Goal: Transaction & Acquisition: Purchase product/service

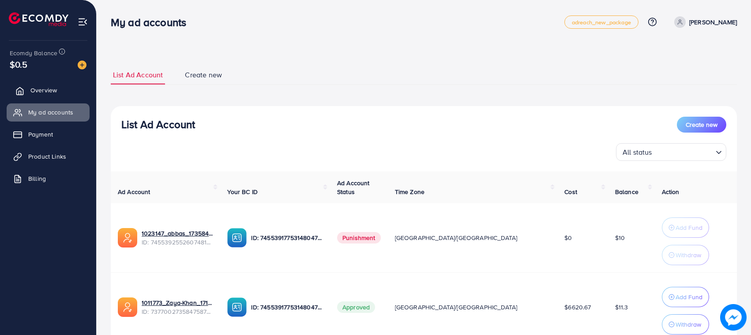
scroll to position [72, 0]
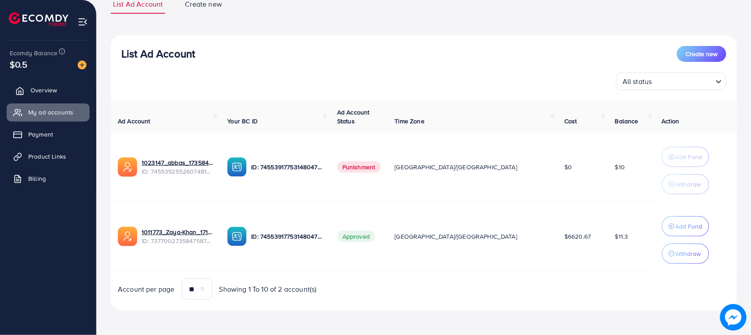
click at [54, 86] on span "Overview" at bounding box center [43, 90] width 26 height 9
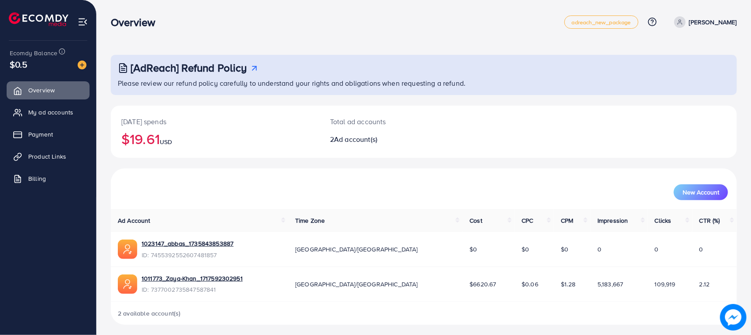
click at [82, 60] on div at bounding box center [79, 64] width 16 height 10
click at [82, 63] on img at bounding box center [82, 64] width 9 height 9
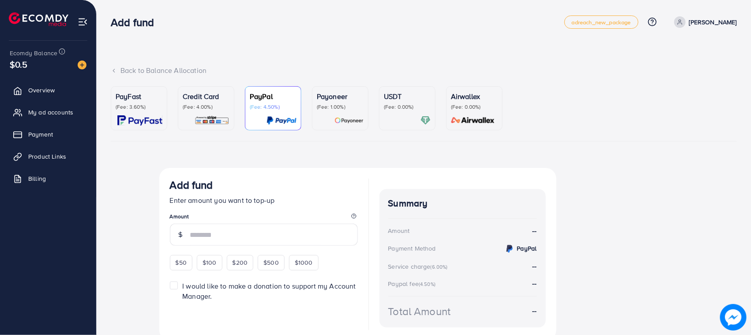
click at [196, 121] on img at bounding box center [212, 120] width 35 height 10
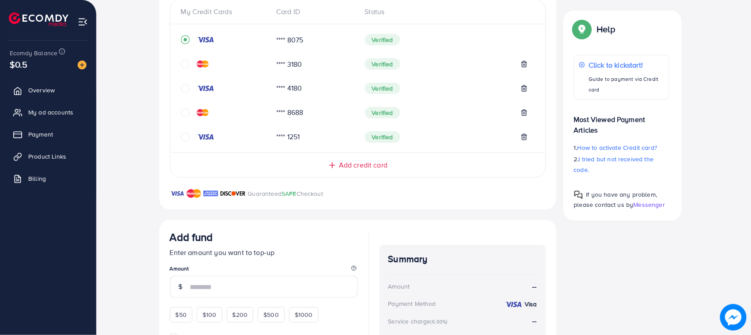
scroll to position [221, 0]
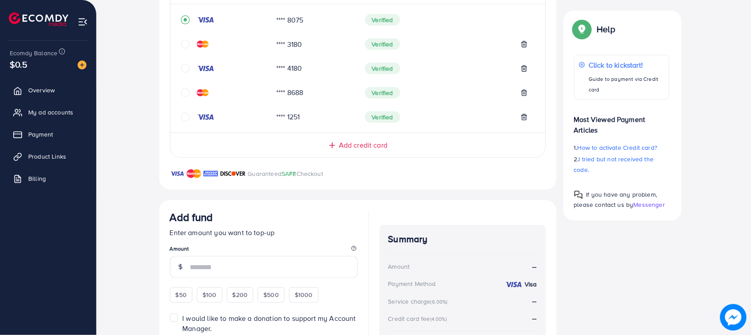
click at [187, 64] on icon "circle" at bounding box center [185, 68] width 9 height 9
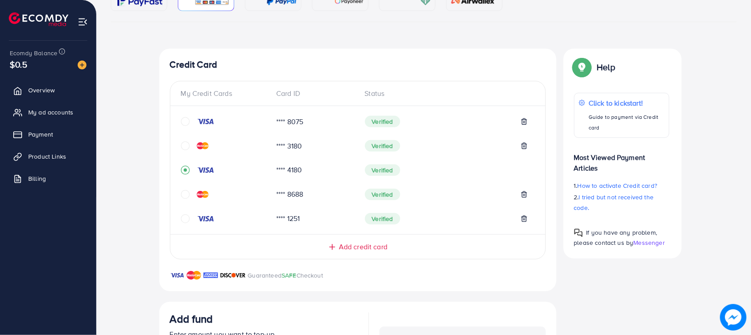
scroll to position [55, 0]
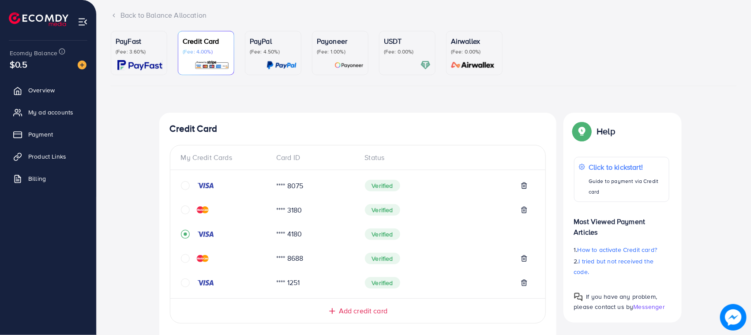
click at [206, 211] on img at bounding box center [203, 209] width 12 height 7
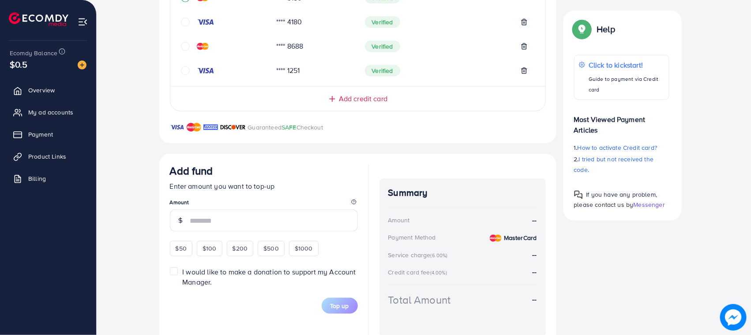
scroll to position [239, 0]
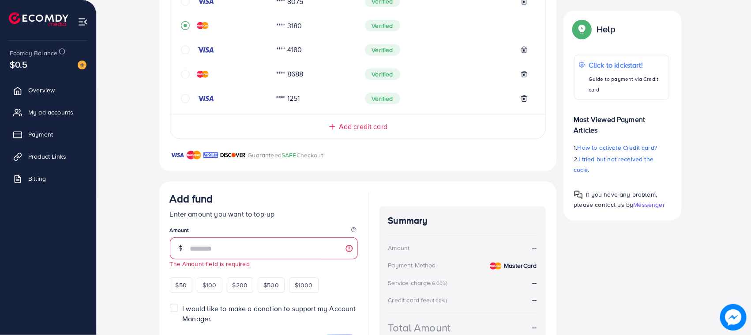
click at [230, 73] on div at bounding box center [225, 74] width 89 height 9
click at [223, 73] on div at bounding box center [225, 74] width 89 height 9
click at [200, 73] on img at bounding box center [203, 74] width 12 height 7
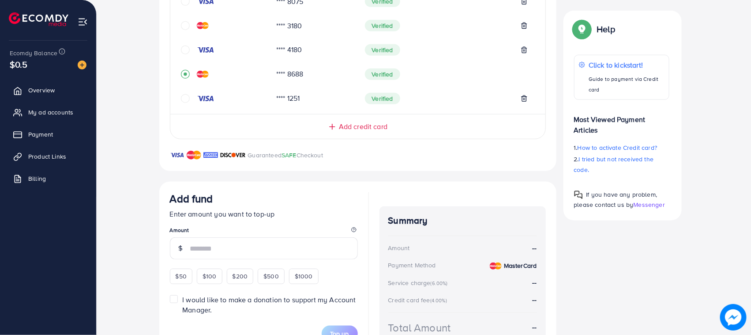
scroll to position [294, 0]
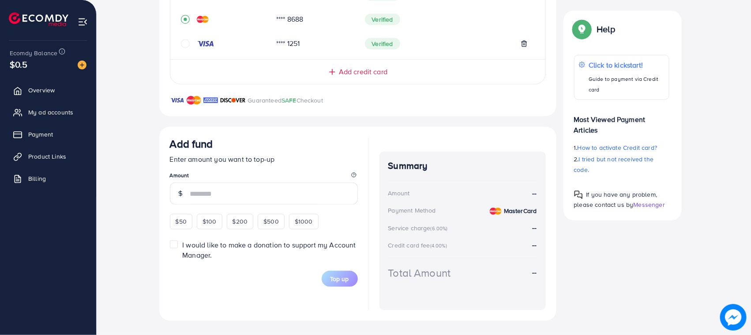
click at [364, 75] on span "Add credit card" at bounding box center [363, 72] width 49 height 10
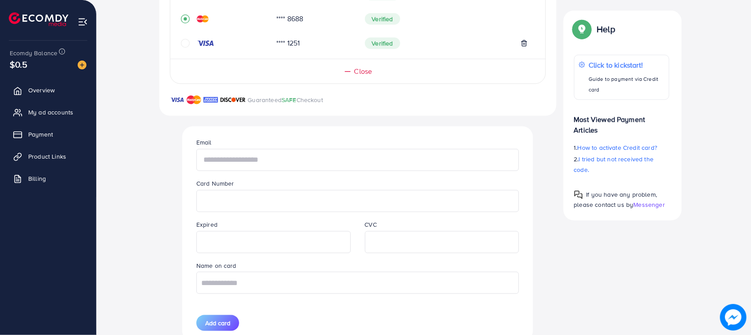
click at [244, 162] on input "text" at bounding box center [357, 160] width 323 height 22
type input "**********"
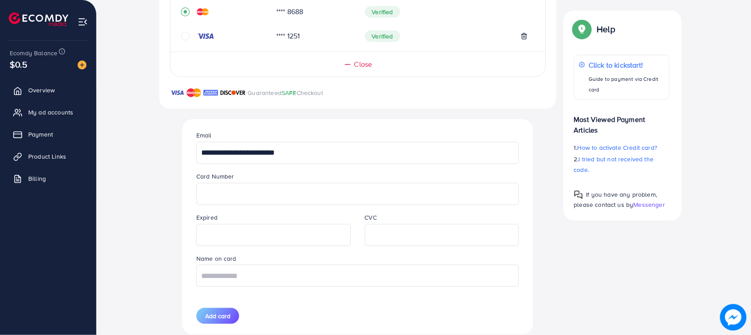
scroll to position [405, 0]
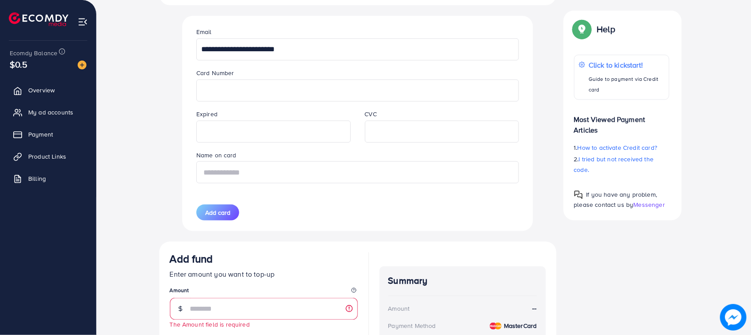
click at [290, 183] on input "text" at bounding box center [357, 172] width 323 height 22
type input "**********"
click at [232, 210] on button "Add card" at bounding box center [217, 212] width 43 height 16
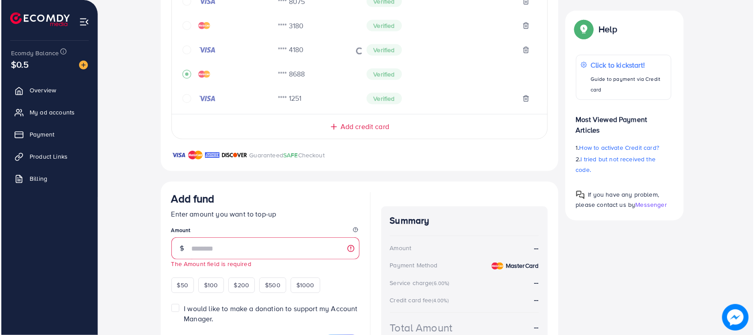
scroll to position [127, 0]
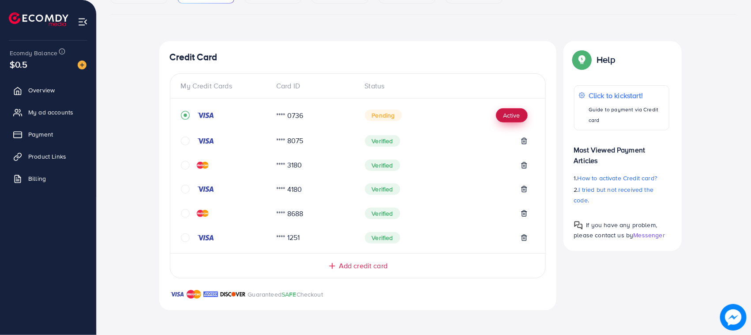
click at [515, 111] on button "Active" at bounding box center [512, 115] width 32 height 14
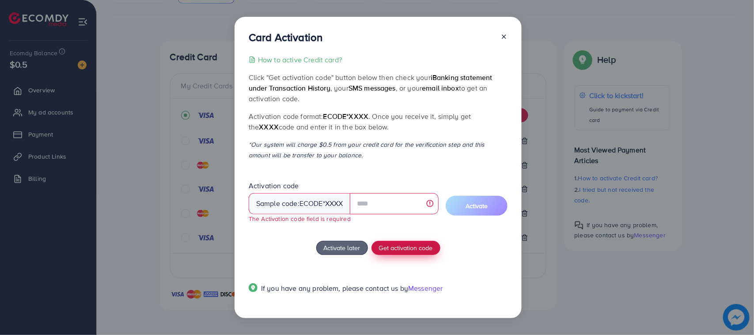
click at [380, 247] on span "Get activation code" at bounding box center [406, 247] width 54 height 9
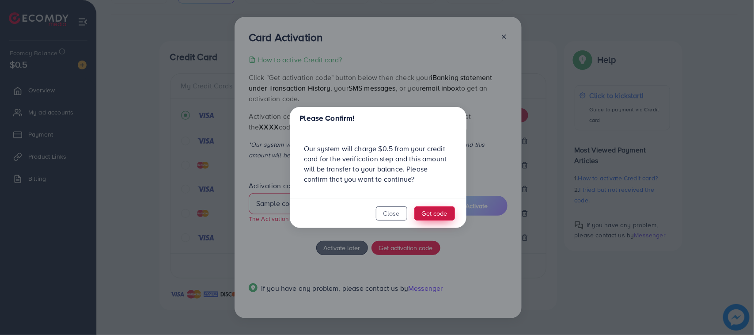
click at [433, 212] on button "Get code" at bounding box center [434, 213] width 41 height 14
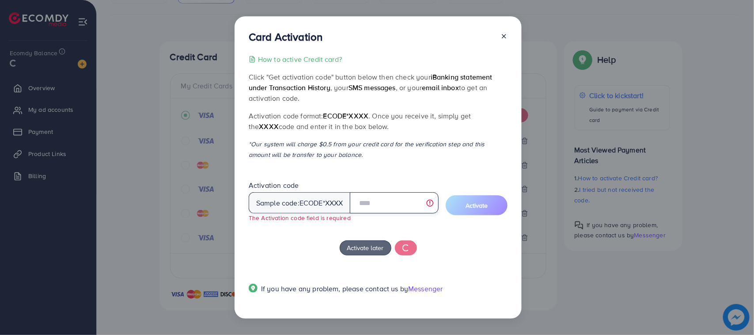
click at [394, 199] on input "text" at bounding box center [394, 202] width 89 height 21
click at [361, 128] on p "Activation code format: ecode*XXXX . Once you receive it, simply get the XXXX c…" at bounding box center [378, 120] width 259 height 21
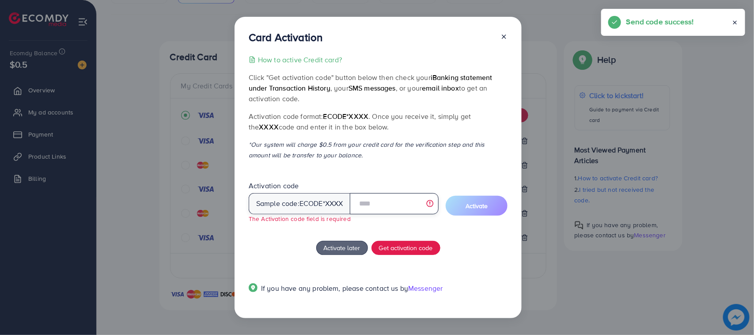
click at [360, 206] on input "text" at bounding box center [394, 203] width 89 height 21
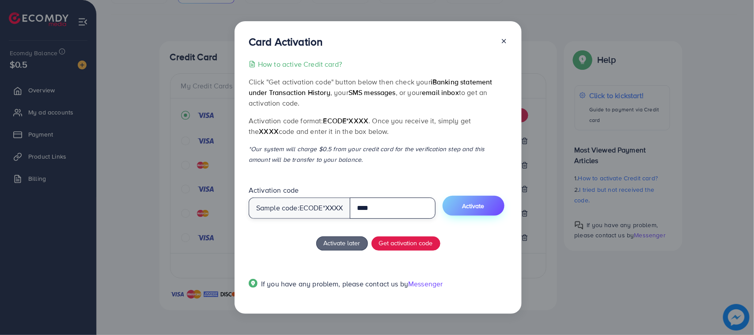
type input "****"
click at [468, 208] on span "Activate" at bounding box center [473, 205] width 22 height 9
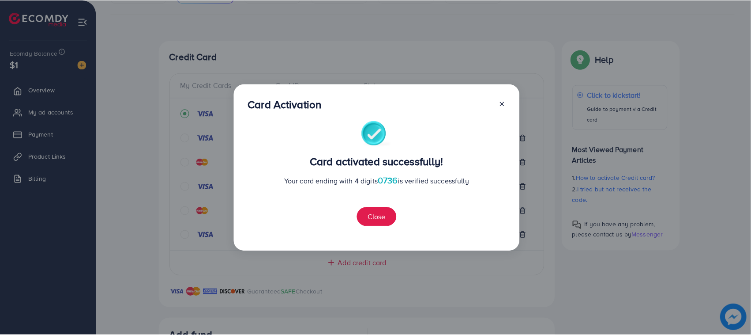
scroll to position [318, 0]
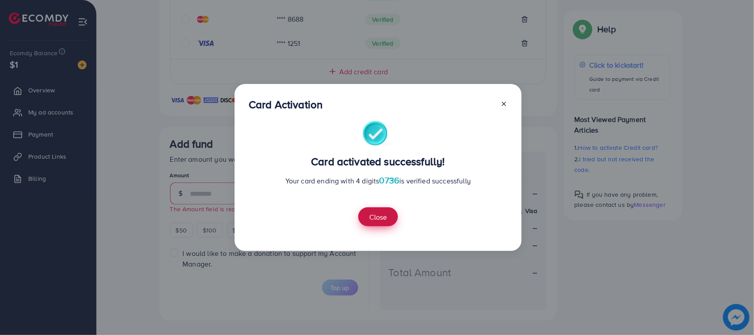
click at [384, 211] on button "Close" at bounding box center [378, 216] width 40 height 19
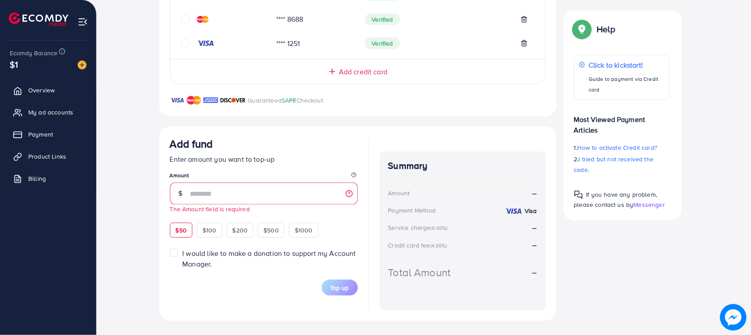
click at [180, 226] on span "$50" at bounding box center [181, 230] width 11 height 9
type input "**"
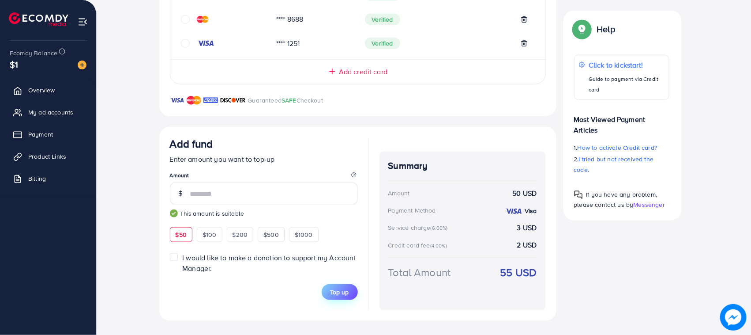
click at [338, 290] on span "Top up" at bounding box center [340, 291] width 19 height 9
drag, startPoint x: 552, startPoint y: 285, endPoint x: 385, endPoint y: 156, distance: 211.2
click at [385, 156] on div "Add fund Enter amount you want to top-up Amount ** This amount is suitable $50 …" at bounding box center [357, 224] width 397 height 194
click at [385, 155] on div "Summary Amount 50 USD Payment Method Visa Service charge (6.00%) 3 USD Credit c…" at bounding box center [463, 230] width 166 height 158
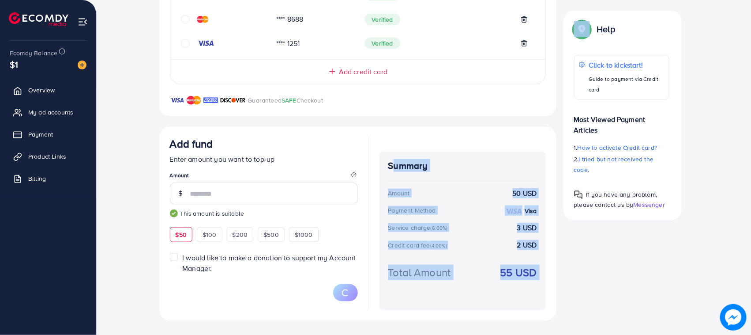
drag, startPoint x: 385, startPoint y: 155, endPoint x: 550, endPoint y: 275, distance: 203.2
click at [550, 275] on div "Add fund Enter amount you want to top-up Amount ** This amount is suitable $50 …" at bounding box center [357, 224] width 397 height 194
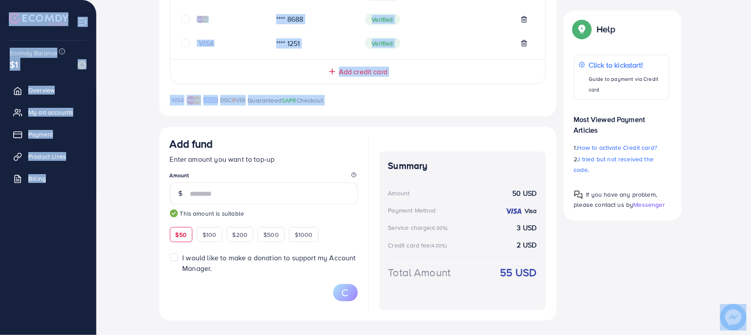
drag, startPoint x: 169, startPoint y: 148, endPoint x: 568, endPoint y: 275, distance: 418.9
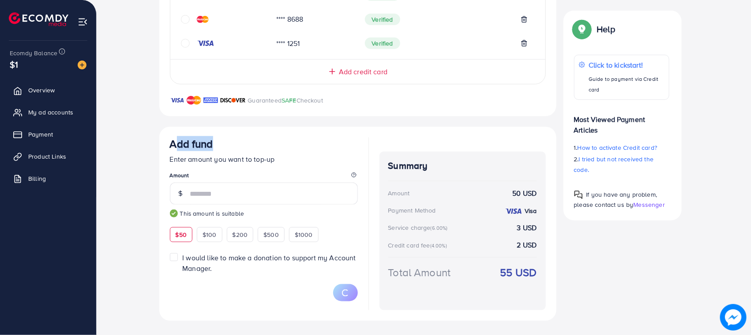
drag, startPoint x: 568, startPoint y: 275, endPoint x: 202, endPoint y: 138, distance: 390.3
click at [204, 138] on div "Add fund Enter amount you want to top-up Amount ** This amount is suitable $50 …" at bounding box center [357, 224] width 397 height 194
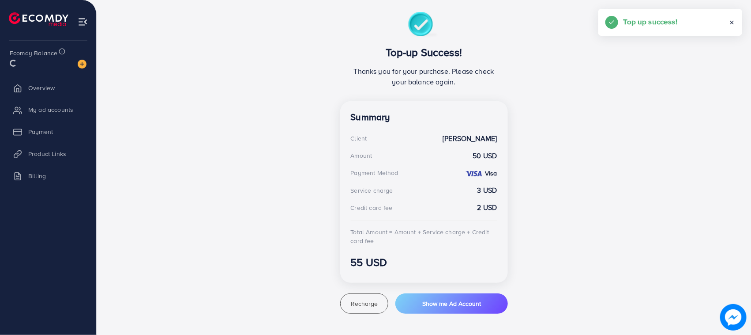
scroll to position [155, 0]
click at [177, 136] on div "Top-up Success! Thanks you for your purchase. Please check your balance again. …" at bounding box center [424, 163] width 530 height 302
click at [85, 113] on link "My ad accounts" at bounding box center [48, 112] width 83 height 18
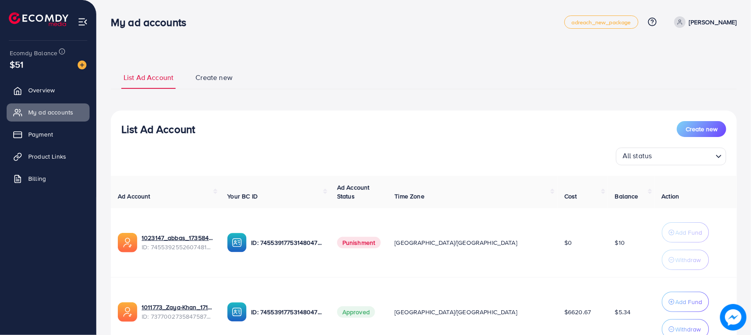
drag, startPoint x: 6, startPoint y: 21, endPoint x: 413, endPoint y: 115, distance: 417.8
click at [413, 115] on div "List Ad Account Create new All status Loading... Ad Account Your BC ID Ad Accou…" at bounding box center [424, 247] width 626 height 275
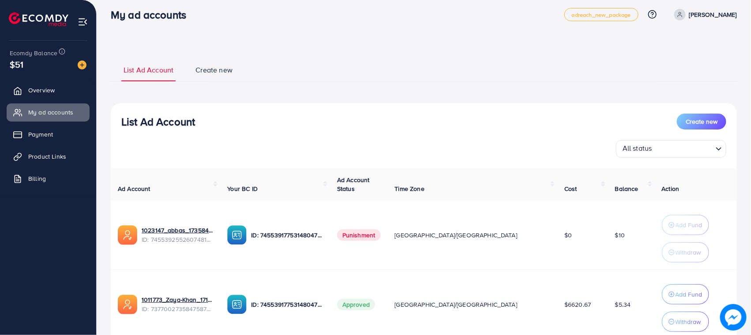
scroll to position [76, 0]
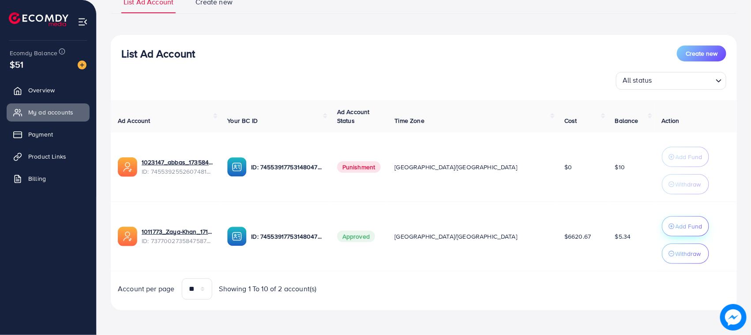
click at [676, 221] on p "Add Fund" at bounding box center [689, 226] width 27 height 11
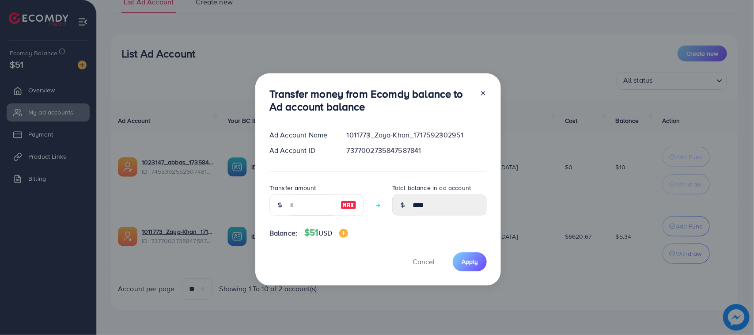
click at [301, 222] on div "Transfer amount" at bounding box center [316, 202] width 94 height 40
click at [300, 213] on input "number" at bounding box center [312, 204] width 44 height 21
type input "*"
type input "****"
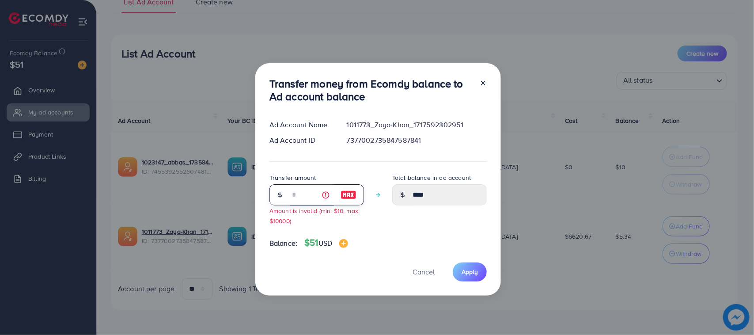
type input "**"
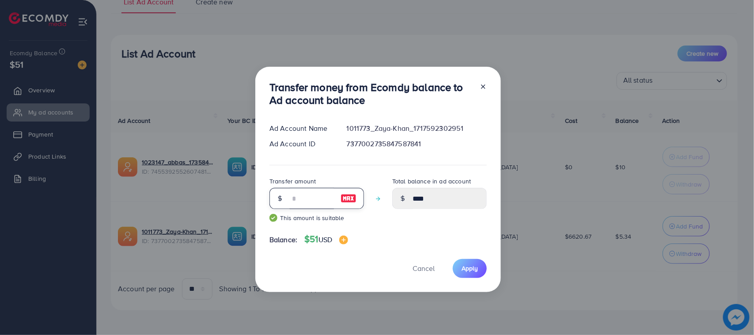
type input "*****"
type input "**"
click at [454, 267] on button "Apply" at bounding box center [470, 268] width 34 height 19
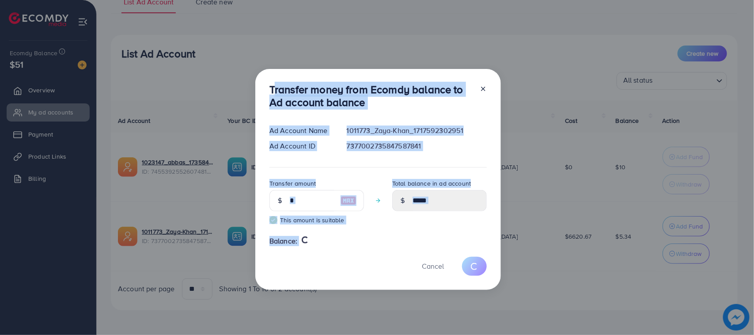
type input "****"
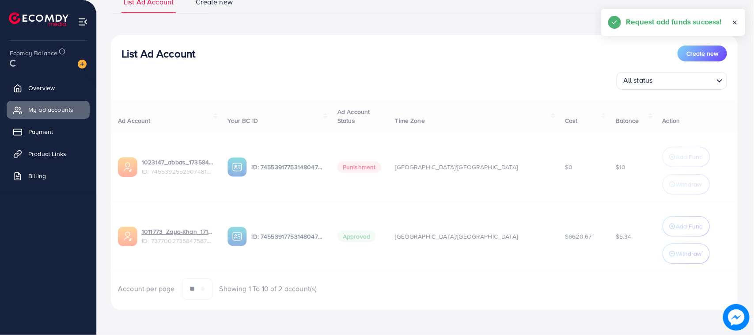
drag, startPoint x: 263, startPoint y: 87, endPoint x: 325, endPoint y: 268, distance: 190.6
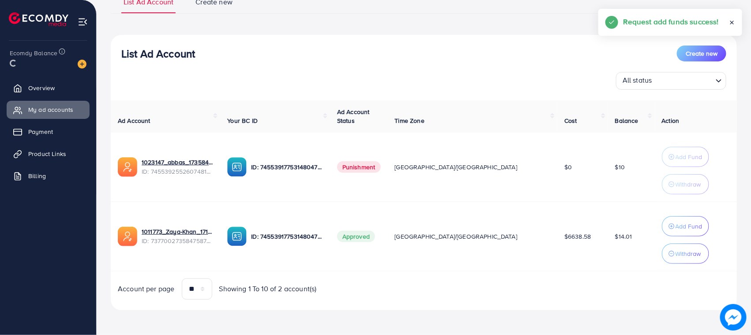
click at [325, 268] on td "ID: 7455391775314804752" at bounding box center [274, 235] width 109 height 69
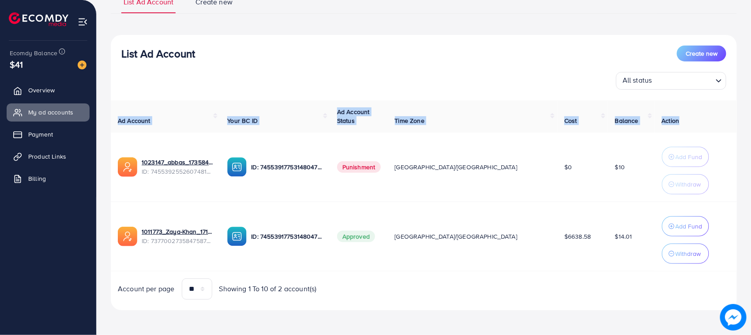
drag, startPoint x: 116, startPoint y: 120, endPoint x: 681, endPoint y: 121, distance: 565.1
click at [681, 124] on tr "Ad Account Your BC ID Ad Account Status Time Zone Cost Balance Action" at bounding box center [424, 116] width 626 height 32
click at [681, 121] on th "Action" at bounding box center [696, 116] width 82 height 32
drag, startPoint x: 681, startPoint y: 121, endPoint x: 100, endPoint y: 102, distance: 581.3
click at [100, 102] on div "List Ad Account Create new List Ad Account Create new All status Loading... Ad …" at bounding box center [424, 130] width 655 height 410
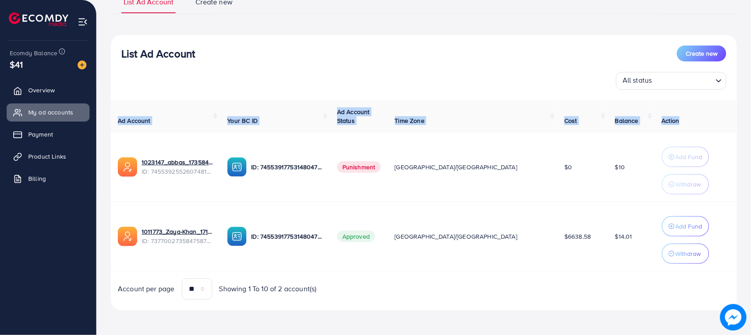
click at [111, 100] on th "Ad Account" at bounding box center [165, 116] width 109 height 32
drag, startPoint x: 121, startPoint y: 46, endPoint x: 712, endPoint y: 119, distance: 596.1
click at [712, 119] on div "List Ad Account Create new All status Loading... Ad Account Your BC ID Ad Accou…" at bounding box center [424, 172] width 626 height 275
click at [712, 119] on th "Action" at bounding box center [696, 116] width 82 height 32
drag, startPoint x: 712, startPoint y: 119, endPoint x: 119, endPoint y: 60, distance: 595.9
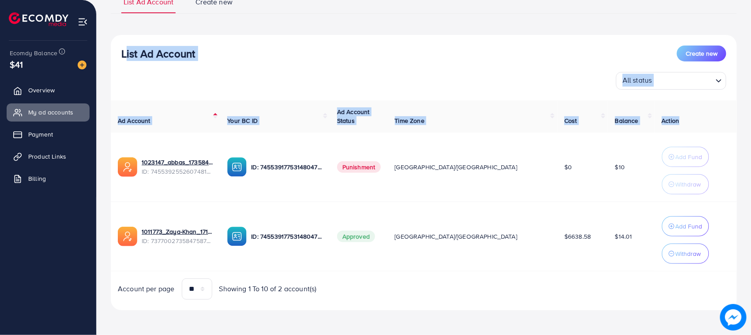
click at [119, 60] on div "List Ad Account Create new All status Loading... Ad Account Your BC ID Ad Accou…" at bounding box center [424, 172] width 626 height 275
click at [119, 60] on div "List Ad Account Create new All status Loading..." at bounding box center [424, 67] width 626 height 44
drag, startPoint x: 119, startPoint y: 60, endPoint x: 680, endPoint y: 117, distance: 563.6
click at [680, 117] on div "List Ad Account Create new All status Loading... Ad Account Your BC ID Ad Accou…" at bounding box center [424, 172] width 626 height 275
click at [680, 117] on th "Action" at bounding box center [696, 116] width 82 height 32
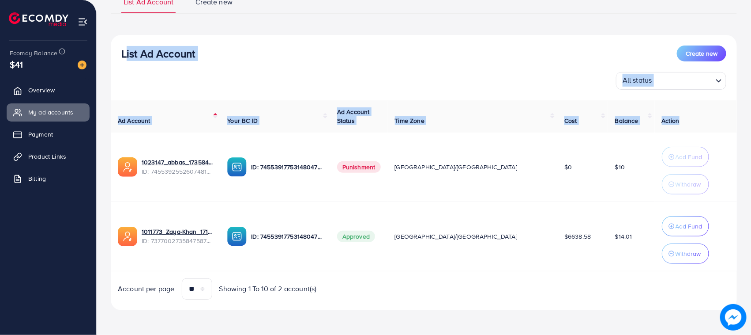
drag, startPoint x: 680, startPoint y: 117, endPoint x: 132, endPoint y: 45, distance: 552.2
click at [132, 45] on div "List Ad Account Create new All status Loading... Ad Account Your BC ID Ad Accou…" at bounding box center [424, 172] width 626 height 275
click at [132, 47] on h3 "List Ad Account" at bounding box center [158, 53] width 74 height 13
drag, startPoint x: 132, startPoint y: 45, endPoint x: 673, endPoint y: 120, distance: 546.0
click at [673, 120] on div "List Ad Account Create new All status Loading... Ad Account Your BC ID Ad Accou…" at bounding box center [424, 172] width 626 height 275
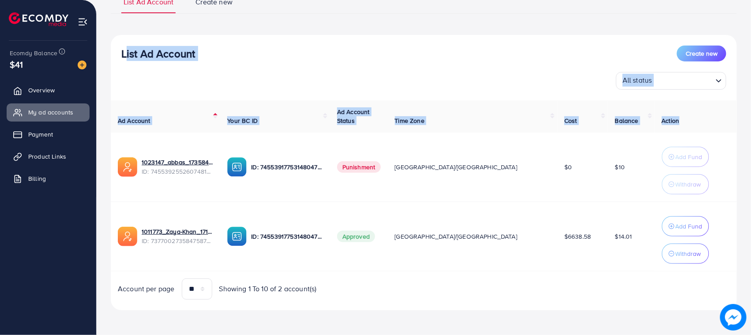
click at [673, 120] on th "Action" at bounding box center [696, 116] width 82 height 32
drag, startPoint x: 673, startPoint y: 120, endPoint x: 118, endPoint y: 55, distance: 558.7
click at [125, 58] on div "List Ad Account Create new All status Loading... Ad Account Your BC ID Ad Accou…" at bounding box center [424, 172] width 626 height 275
click at [117, 55] on div "List Ad Account Create new All status Loading..." at bounding box center [424, 67] width 626 height 44
drag, startPoint x: 117, startPoint y: 55, endPoint x: 680, endPoint y: 121, distance: 566.4
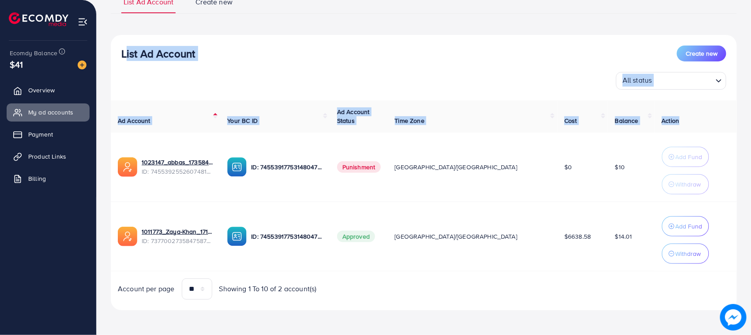
click at [667, 122] on div "List Ad Account Create new All status Loading... Ad Account Your BC ID Ad Accou…" at bounding box center [424, 172] width 626 height 275
click at [680, 121] on th "Action" at bounding box center [696, 116] width 82 height 32
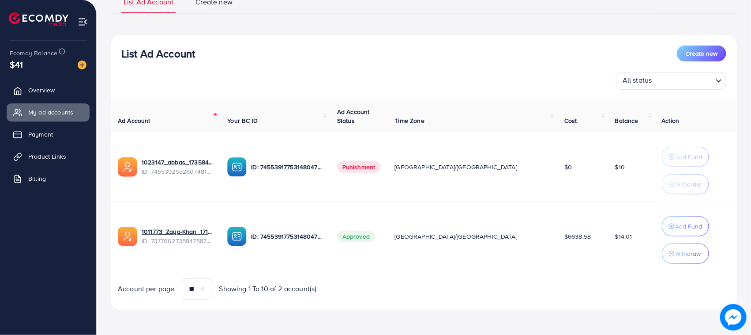
scroll to position [0, 0]
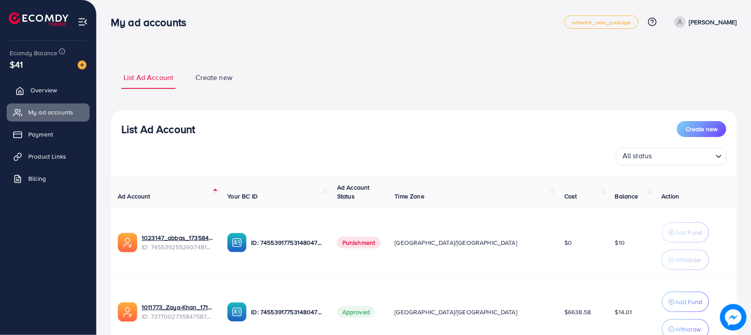
click at [16, 88] on icon at bounding box center [19, 91] width 9 height 9
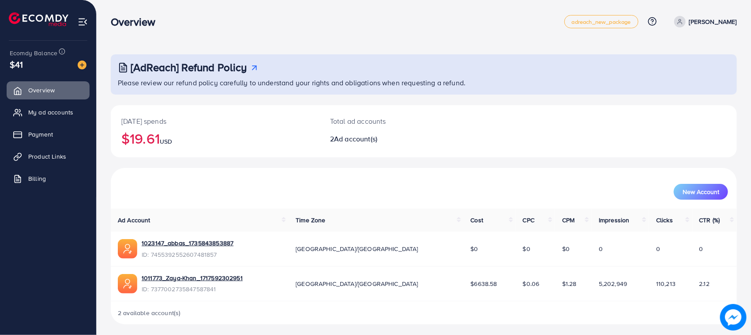
scroll to position [4, 0]
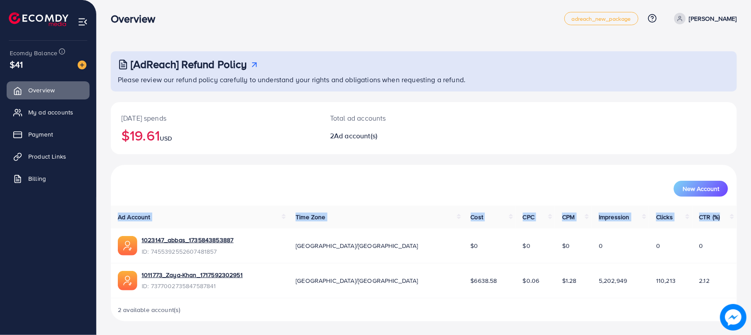
drag, startPoint x: 109, startPoint y: 215, endPoint x: 714, endPoint y: 226, distance: 604.5
click at [714, 226] on div "[AdReach] Refund Policy Please review our refund policy carefully to understand…" at bounding box center [424, 165] width 655 height 339
click at [560, 147] on div "[DATE] spends $19.61 USD Total ad accounts 2 Ad account(s)" at bounding box center [424, 128] width 626 height 52
drag, startPoint x: 114, startPoint y: 212, endPoint x: 708, endPoint y: 213, distance: 593.8
click at [708, 213] on tr "Ad Account Time Zone Cost CPC CPM Impression Clicks CTR (%)" at bounding box center [424, 216] width 626 height 23
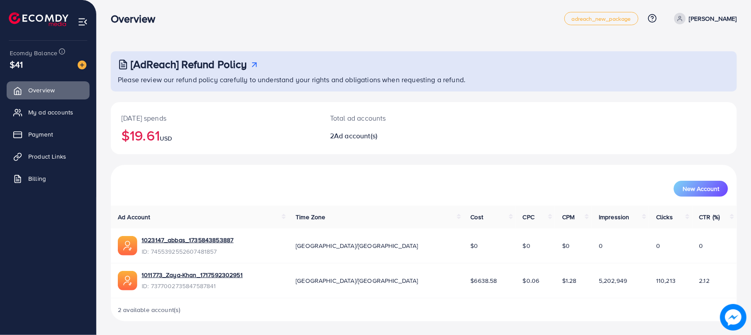
click at [544, 170] on div "New Account" at bounding box center [424, 185] width 626 height 41
drag, startPoint x: 712, startPoint y: 212, endPoint x: 107, endPoint y: 211, distance: 604.4
click at [107, 211] on div "[AdReach] Refund Policy Please review our refund policy carefully to understand…" at bounding box center [424, 165] width 655 height 339
click at [137, 160] on div "[DATE] spends $19.61 USD Total ad accounts 2 Ad account(s)" at bounding box center [424, 133] width 626 height 63
click at [63, 117] on link "My ad accounts" at bounding box center [48, 112] width 83 height 18
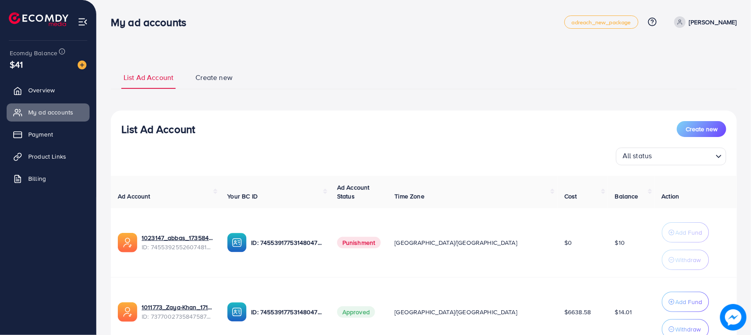
drag, startPoint x: 58, startPoint y: 11, endPoint x: 306, endPoint y: 84, distance: 258.5
click at [308, 85] on ul "List Ad Account Create new" at bounding box center [424, 77] width 626 height 24
drag, startPoint x: 306, startPoint y: 84, endPoint x: 118, endPoint y: 67, distance: 188.9
click at [118, 67] on ul "List Ad Account Create new" at bounding box center [424, 77] width 626 height 24
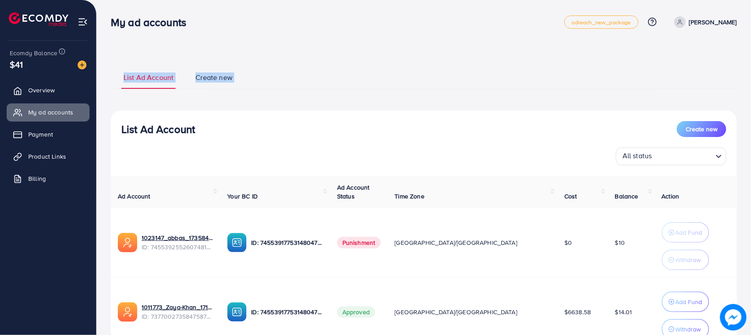
drag, startPoint x: 118, startPoint y: 67, endPoint x: 239, endPoint y: 81, distance: 122.2
click at [239, 81] on ul "List Ad Account Create new" at bounding box center [424, 77] width 626 height 24
click at [239, 81] on li "Create new" at bounding box center [222, 80] width 59 height 16
drag, startPoint x: 239, startPoint y: 81, endPoint x: 102, endPoint y: 69, distance: 137.8
click at [103, 69] on div "List Ad Account Create new List Ad Account Create new All status Loading... Ad …" at bounding box center [424, 205] width 655 height 410
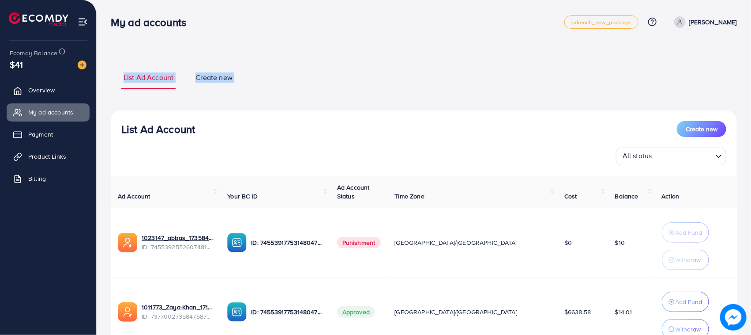
click at [120, 64] on div "List Ad Account Create new List Ad Account Create new All status Loading... Ad …" at bounding box center [424, 225] width 626 height 341
drag, startPoint x: 120, startPoint y: 64, endPoint x: 233, endPoint y: 68, distance: 113.6
click at [233, 68] on div "List Ad Account Create new List Ad Account Create new All status Loading... Ad …" at bounding box center [424, 225] width 626 height 341
click at [233, 68] on ul "List Ad Account Create new" at bounding box center [424, 77] width 626 height 24
drag, startPoint x: 233, startPoint y: 68, endPoint x: 111, endPoint y: 60, distance: 122.6
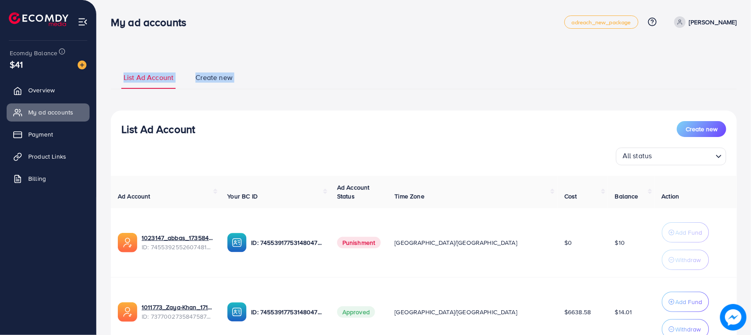
click at [111, 60] on div "List Ad Account Create new List Ad Account Create new All status Loading... Ad …" at bounding box center [424, 225] width 626 height 341
drag, startPoint x: 111, startPoint y: 60, endPoint x: 112, endPoint y: 19, distance: 40.6
click at [111, 59] on div "List Ad Account Create new List Ad Account Create new All status Loading... Ad …" at bounding box center [424, 225] width 626 height 341
drag, startPoint x: 112, startPoint y: 18, endPoint x: 221, endPoint y: 100, distance: 136.8
click at [221, 100] on div "My ad accounts adreach_new_package Help Center Contact Support Plans and Pricin…" at bounding box center [375, 205] width 751 height 410
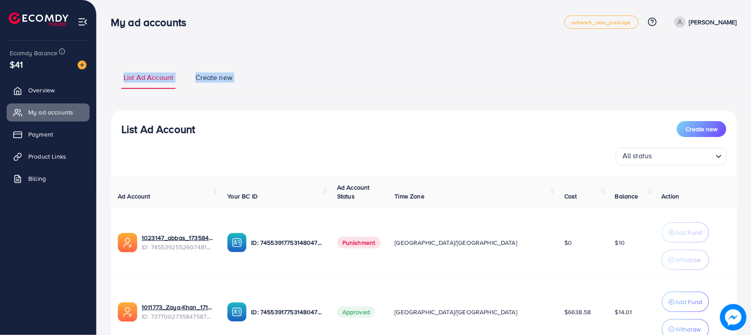
click at [214, 124] on div "List Ad Account Create new" at bounding box center [423, 129] width 605 height 16
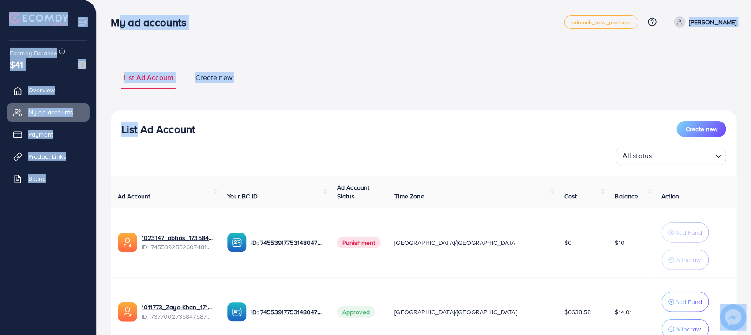
drag, startPoint x: 214, startPoint y: 124, endPoint x: 133, endPoint y: 122, distance: 81.3
click at [134, 123] on div "List Ad Account Create new" at bounding box center [423, 129] width 605 height 16
click at [133, 123] on h3 "List Ad Account" at bounding box center [158, 129] width 74 height 13
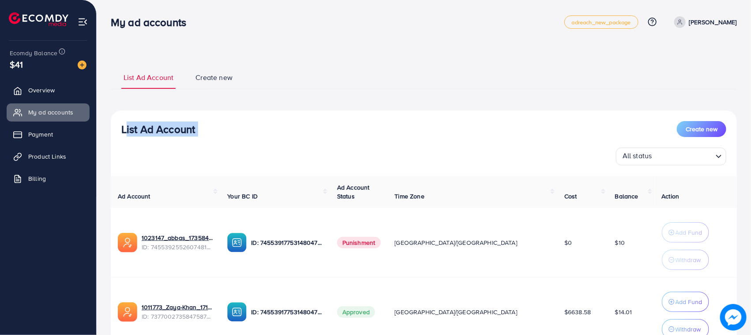
click at [133, 123] on h3 "List Ad Account" at bounding box center [158, 129] width 74 height 13
click at [132, 123] on h3 "List Ad Account" at bounding box center [158, 129] width 74 height 13
click at [180, 117] on div "List Ad Account Create new All status Loading... Ad Account Your BC ID Ad Accou…" at bounding box center [424, 247] width 626 height 275
drag, startPoint x: 111, startPoint y: 60, endPoint x: 238, endPoint y: 79, distance: 128.1
click at [238, 79] on div "List Ad Account Create new List Ad Account Create new All status Loading... Ad …" at bounding box center [424, 225] width 626 height 341
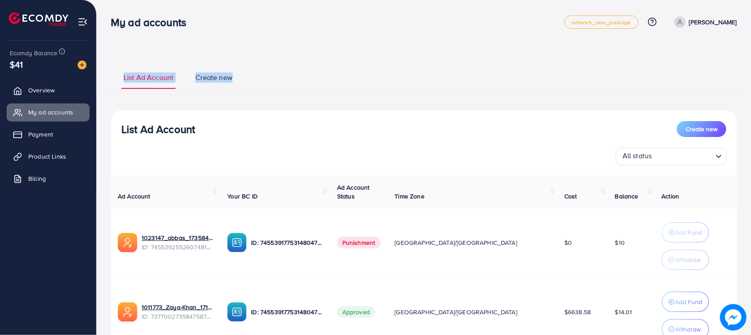
click at [238, 79] on li "Create new" at bounding box center [222, 80] width 59 height 16
drag, startPoint x: 238, startPoint y: 79, endPoint x: 125, endPoint y: 75, distance: 112.6
click at [125, 75] on ul "List Ad Account Create new" at bounding box center [424, 77] width 626 height 24
click at [119, 65] on ul "List Ad Account Create new" at bounding box center [424, 77] width 626 height 24
drag, startPoint x: 119, startPoint y: 65, endPoint x: 234, endPoint y: 63, distance: 114.8
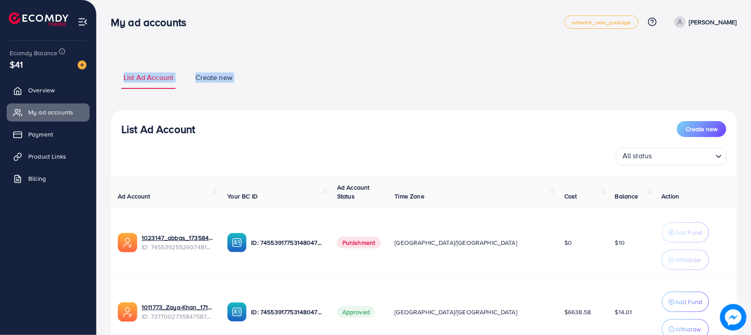
click at [234, 63] on div "List Ad Account Create new List Ad Account Create new All status Loading... Ad …" at bounding box center [424, 225] width 626 height 341
drag, startPoint x: 234, startPoint y: 63, endPoint x: 107, endPoint y: 52, distance: 127.7
click at [107, 52] on div "List Ad Account Create new List Ad Account Create new All status Loading... Ad …" at bounding box center [424, 205] width 655 height 410
click at [113, 60] on div "List Ad Account Create new List Ad Account Create new All status Loading... Ad …" at bounding box center [424, 225] width 626 height 341
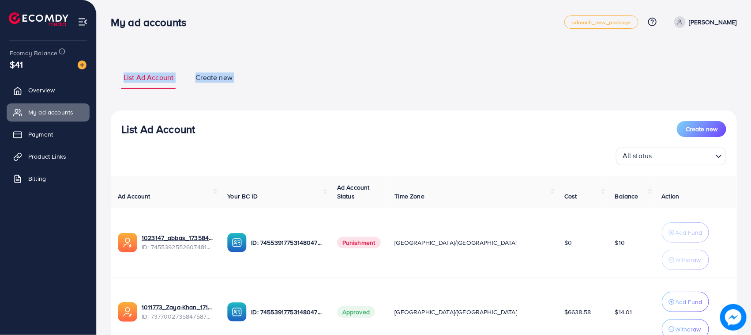
drag, startPoint x: 113, startPoint y: 60, endPoint x: 238, endPoint y: 69, distance: 125.8
click at [238, 69] on div "List Ad Account Create new List Ad Account Create new All status Loading... Ad …" at bounding box center [424, 225] width 626 height 341
click at [238, 69] on ul "List Ad Account Create new" at bounding box center [424, 77] width 626 height 24
drag, startPoint x: 238, startPoint y: 69, endPoint x: 112, endPoint y: 60, distance: 127.1
click at [112, 60] on div "List Ad Account Create new List Ad Account Create new All status Loading... Ad …" at bounding box center [424, 225] width 626 height 341
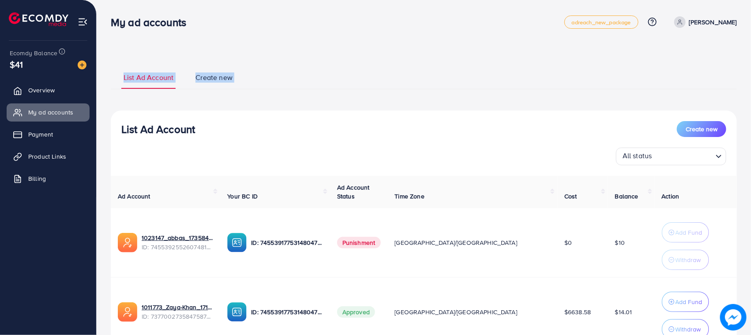
click at [112, 60] on div "List Ad Account Create new List Ad Account Create new All status Loading... Ad …" at bounding box center [424, 225] width 626 height 341
drag, startPoint x: 112, startPoint y: 60, endPoint x: 247, endPoint y: 77, distance: 136.7
click at [247, 77] on div "List Ad Account Create new List Ad Account Create new All status Loading... Ad …" at bounding box center [424, 225] width 626 height 341
click at [247, 77] on li "Create new" at bounding box center [222, 80] width 59 height 16
drag, startPoint x: 247, startPoint y: 77, endPoint x: 125, endPoint y: 68, distance: 123.1
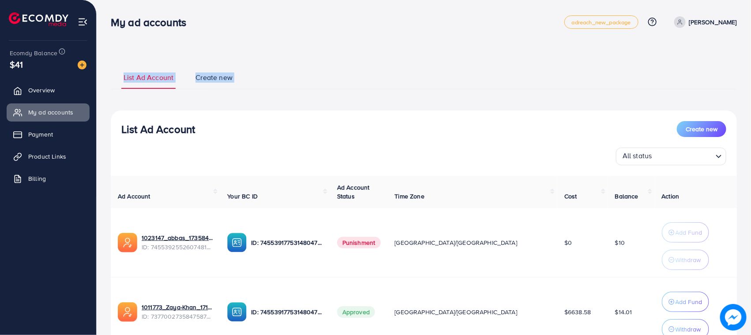
click at [125, 68] on ul "List Ad Account Create new" at bounding box center [424, 77] width 626 height 24
drag, startPoint x: 125, startPoint y: 68, endPoint x: 235, endPoint y: 77, distance: 110.7
click at [233, 77] on ul "List Ad Account Create new" at bounding box center [424, 77] width 626 height 24
click at [238, 77] on li "Create new" at bounding box center [222, 80] width 59 height 16
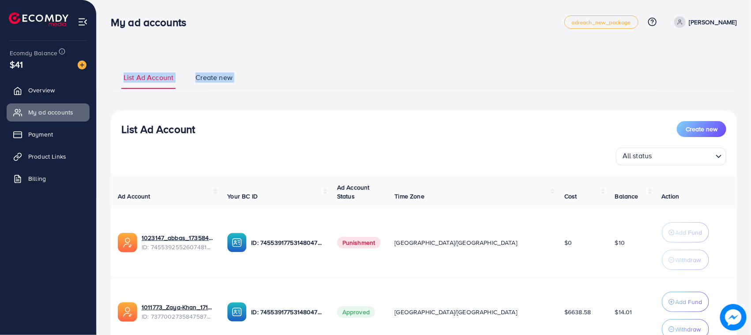
drag, startPoint x: 238, startPoint y: 77, endPoint x: 113, endPoint y: 72, distance: 124.6
click at [113, 72] on ul "List Ad Account Create new" at bounding box center [424, 77] width 626 height 24
click at [120, 60] on div "List Ad Account Create new List Ad Account Create new All status Loading... Ad …" at bounding box center [424, 225] width 626 height 341
drag, startPoint x: 120, startPoint y: 60, endPoint x: 263, endPoint y: 79, distance: 144.2
click at [268, 85] on div "List Ad Account Create new List Ad Account Create new All status Loading... Ad …" at bounding box center [424, 225] width 626 height 341
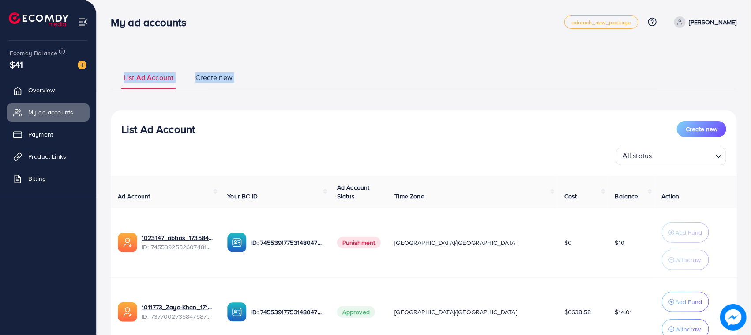
click at [249, 60] on div "List Ad Account Create new List Ad Account Create new All status Loading... Ad …" at bounding box center [424, 225] width 626 height 341
drag, startPoint x: 157, startPoint y: 67, endPoint x: 317, endPoint y: 88, distance: 161.2
click at [372, 90] on div "List Ad Account Create new List Ad Account Create new All status Loading... Ad …" at bounding box center [424, 225] width 626 height 320
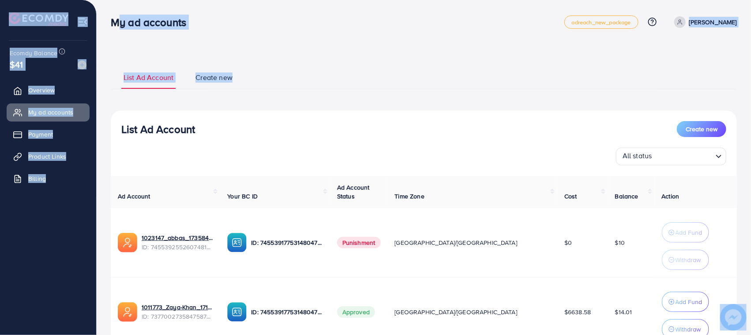
drag, startPoint x: 107, startPoint y: 20, endPoint x: 261, endPoint y: 49, distance: 156.8
click at [261, 49] on div "My ad accounts adreach_new_package Help Center Contact Support Plans and Pricin…" at bounding box center [375, 205] width 751 height 410
click at [261, 49] on div "List Ad Account Create new List Ad Account Create new All status Loading... Ad …" at bounding box center [424, 205] width 655 height 410
drag, startPoint x: 118, startPoint y: 126, endPoint x: 229, endPoint y: 125, distance: 110.8
click at [229, 125] on div "List Ad Account Create new List Ad Account Create new All status Loading... Ad …" at bounding box center [424, 205] width 655 height 410
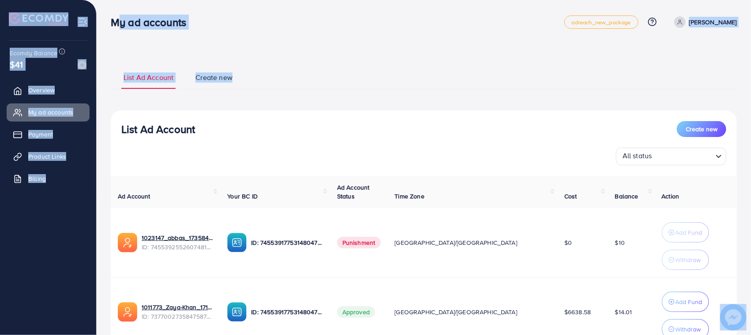
click at [229, 125] on div "List Ad Account Create new" at bounding box center [423, 129] width 605 height 16
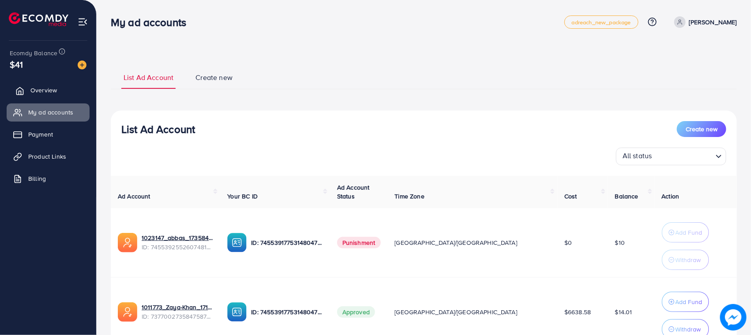
click at [44, 84] on link "Overview" at bounding box center [48, 90] width 83 height 18
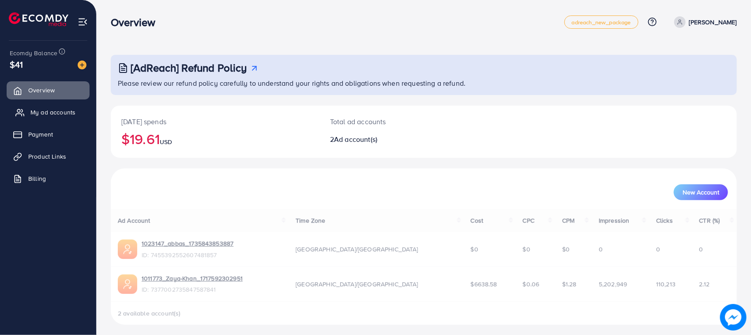
click at [51, 104] on link "My ad accounts" at bounding box center [48, 112] width 83 height 18
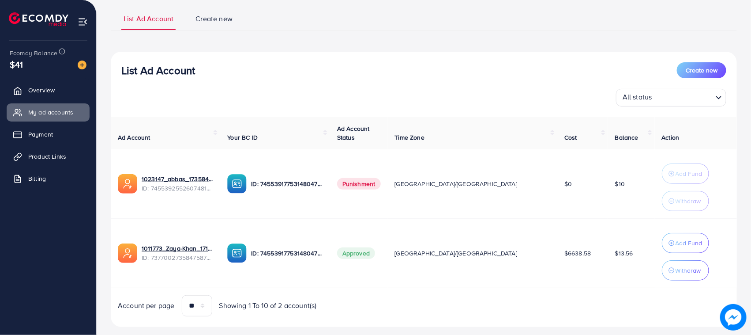
scroll to position [76, 0]
